Goal: Transaction & Acquisition: Purchase product/service

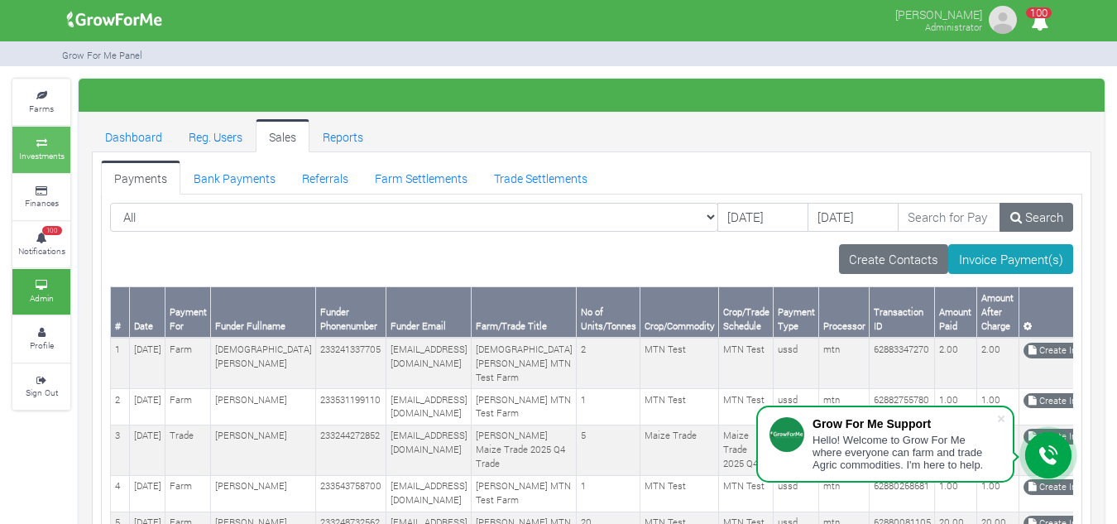
click at [50, 153] on small "Investments" at bounding box center [42, 156] width 46 height 12
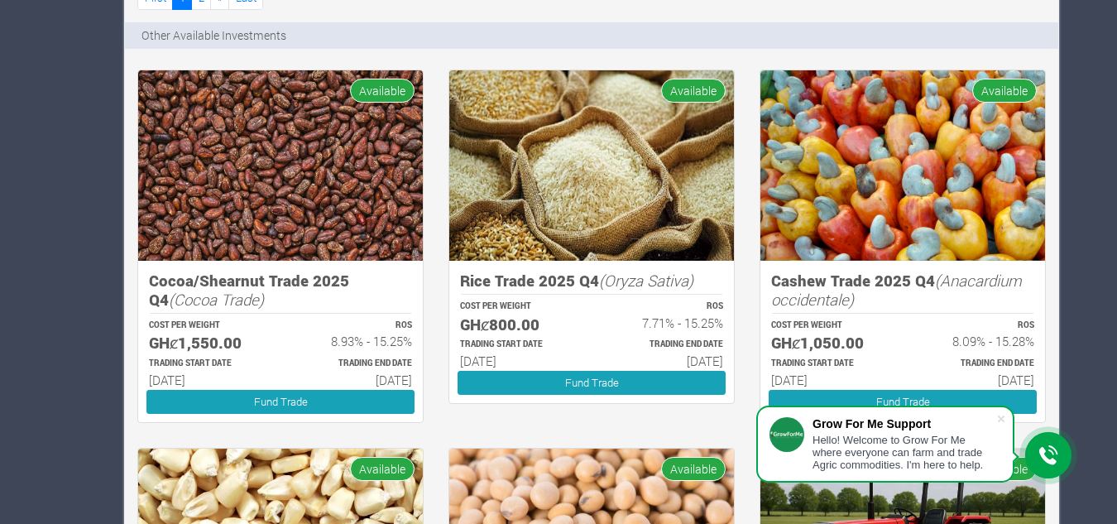
scroll to position [1325, 0]
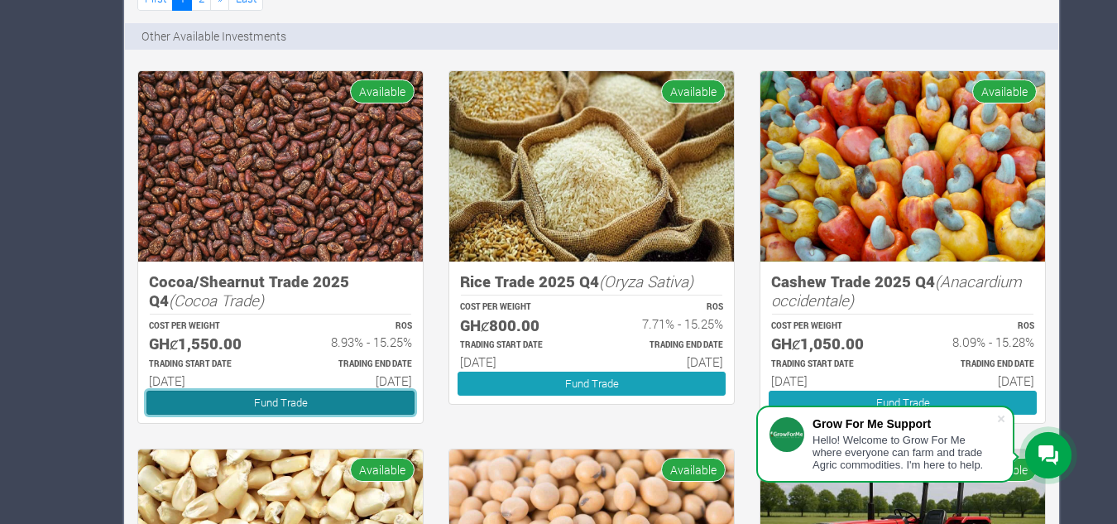
click at [315, 400] on link "Fund Trade" at bounding box center [280, 403] width 268 height 24
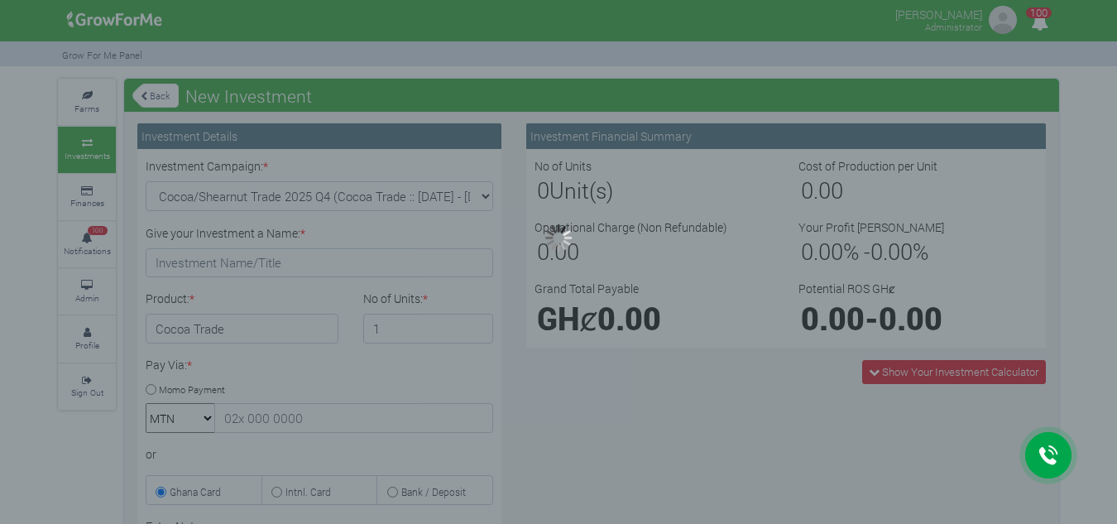
type input "1"
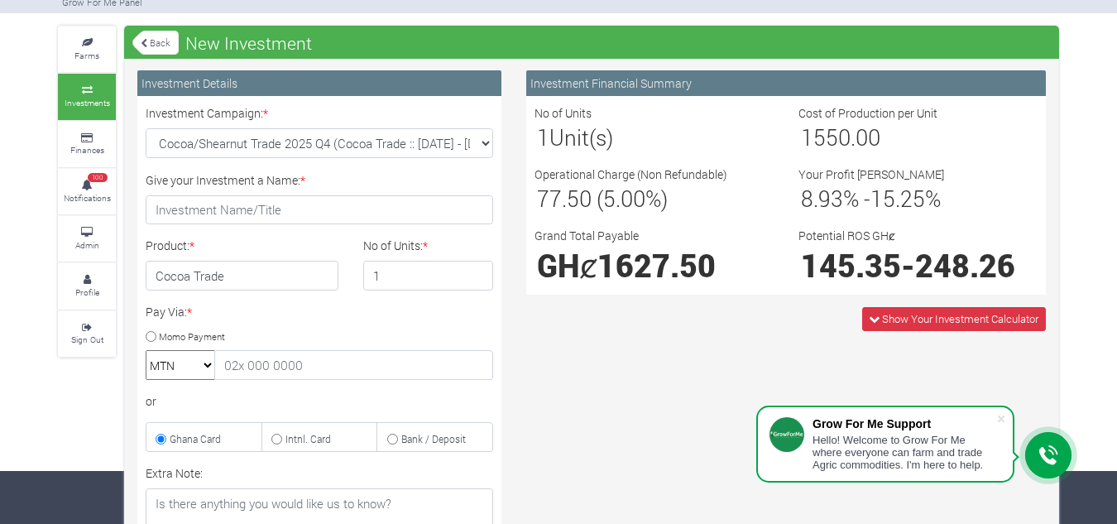
scroll to position [51, 0]
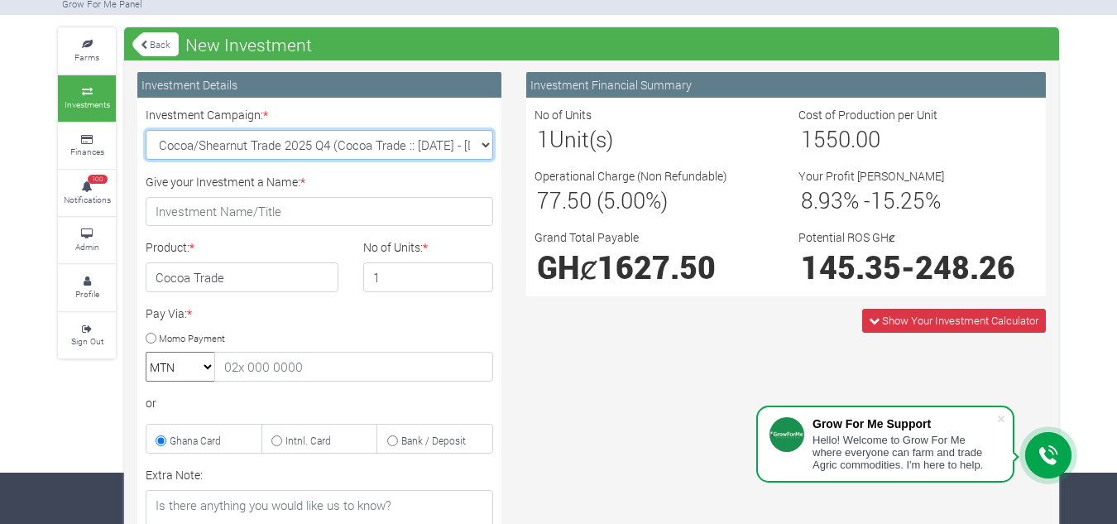
click at [477, 146] on select "Cocoa/Shearnut Trade 2025 Q4 (Cocoa Trade :: 01st Oct 2025 - 31st Mar 2026) Mai…" at bounding box center [320, 145] width 348 height 30
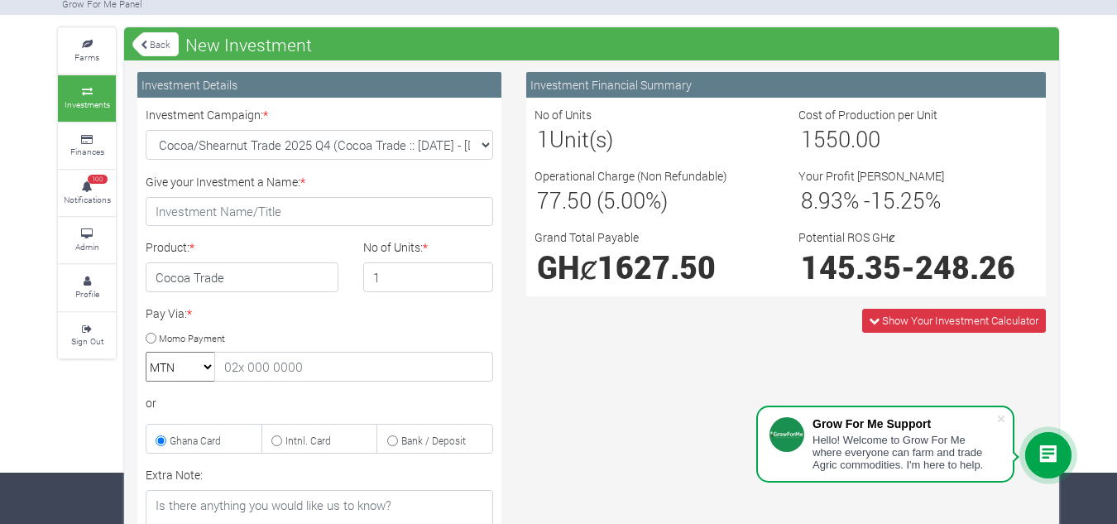
click at [609, 376] on div "Investment Financial Summary No of Units 1 Unit(s) Cost of Production per Unit …" at bounding box center [786, 423] width 544 height 703
